Goal: Navigation & Orientation: Find specific page/section

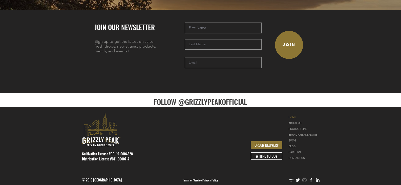
scroll to position [1165, 0]
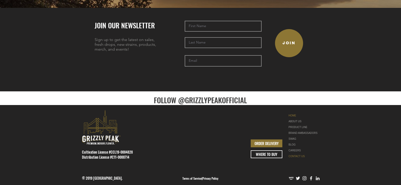
click at [304, 153] on link "CONTACT US" at bounding box center [304, 156] width 32 height 6
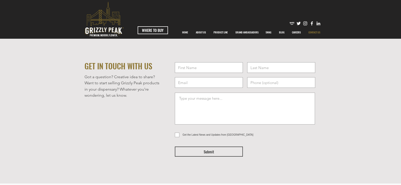
click at [304, 23] on img "Instagram" at bounding box center [304, 23] width 5 height 5
click at [201, 30] on p "ABOUT US" at bounding box center [200, 32] width 15 height 13
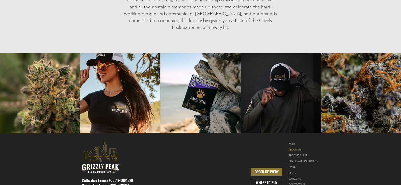
scroll to position [655, 0]
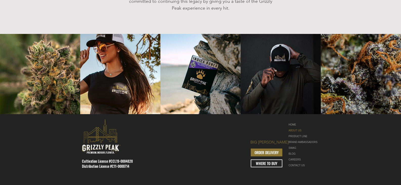
click at [273, 139] on link "BIG [PERSON_NAME]" at bounding box center [269, 142] width 38 height 6
click at [293, 151] on link "BLOG" at bounding box center [304, 154] width 32 height 6
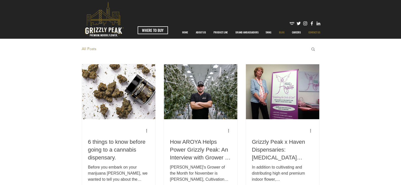
click at [313, 32] on p "CONTACT US" at bounding box center [314, 32] width 17 height 13
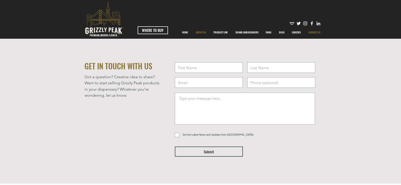
click at [197, 32] on p "ABOUT US" at bounding box center [200, 32] width 15 height 13
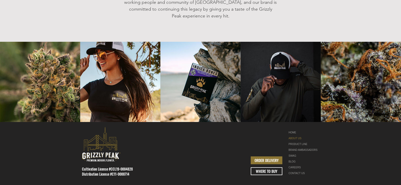
scroll to position [655, 0]
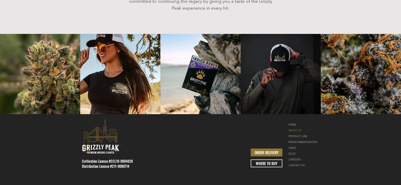
click at [317, 184] on img "LinkedIn" at bounding box center [317, 187] width 5 height 5
click at [298, 156] on link "CAREERS" at bounding box center [304, 159] width 32 height 6
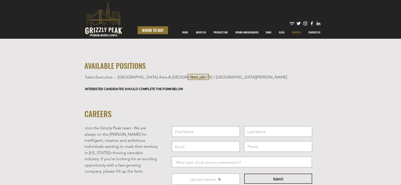
click at [163, 32] on span "WHERE TO BUY" at bounding box center [152, 30] width 21 height 5
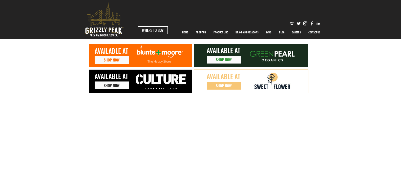
click at [110, 24] on icon "premium-indoor-flower" at bounding box center [104, 19] width 38 height 35
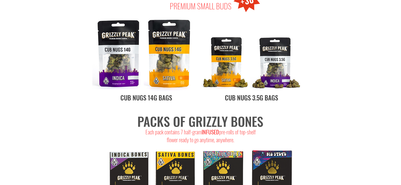
scroll to position [758, 0]
